Goal: Information Seeking & Learning: Find specific fact

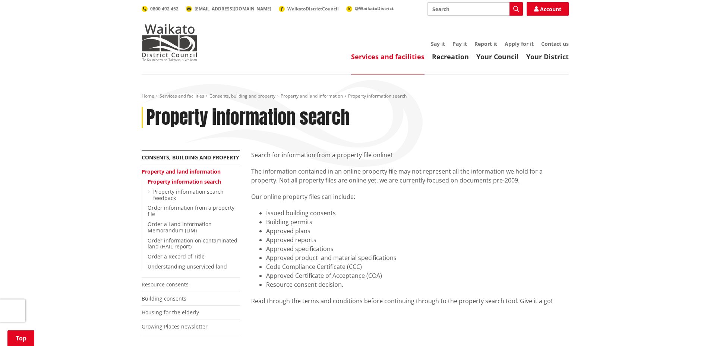
scroll to position [298, 0]
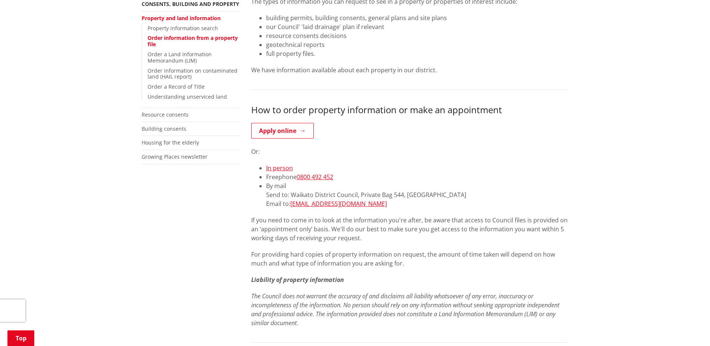
scroll to position [186, 0]
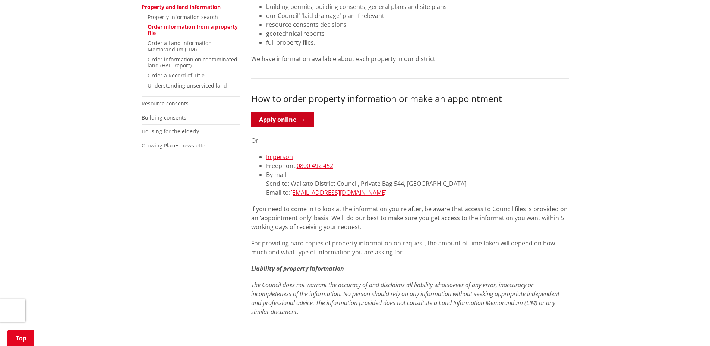
click at [288, 116] on link "Apply online" at bounding box center [282, 120] width 63 height 16
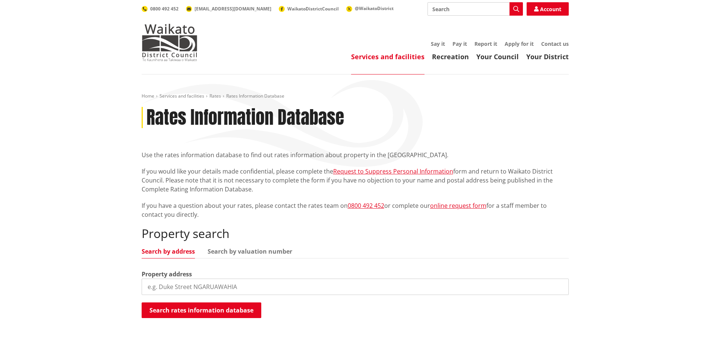
click at [217, 294] on input "search" at bounding box center [355, 287] width 427 height 16
type input "974 Wairamarama"
click at [207, 306] on button "Search rates information database" at bounding box center [202, 311] width 120 height 16
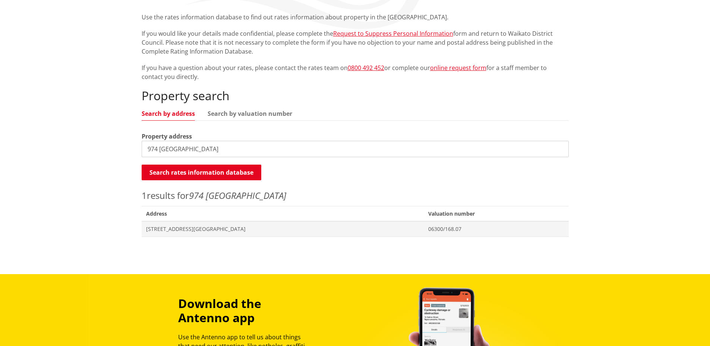
scroll to position [149, 0]
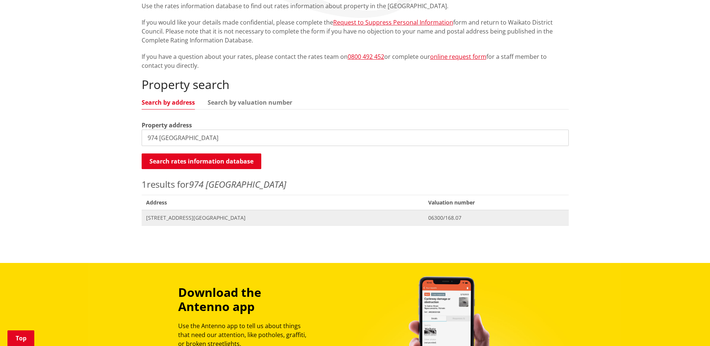
click at [227, 219] on span "974 Wairamarama Onewhero Road TUAKAU" at bounding box center [283, 217] width 274 height 7
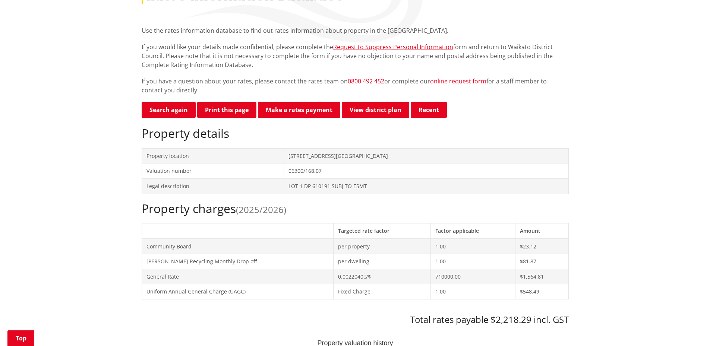
scroll to position [112, 0]
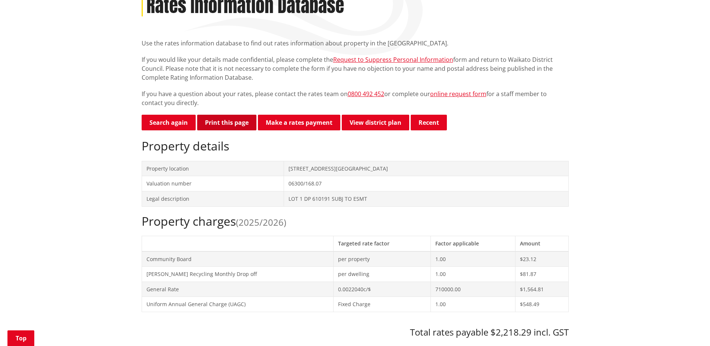
click at [223, 123] on button "Print this page" at bounding box center [226, 123] width 59 height 16
